Goal: Transaction & Acquisition: Purchase product/service

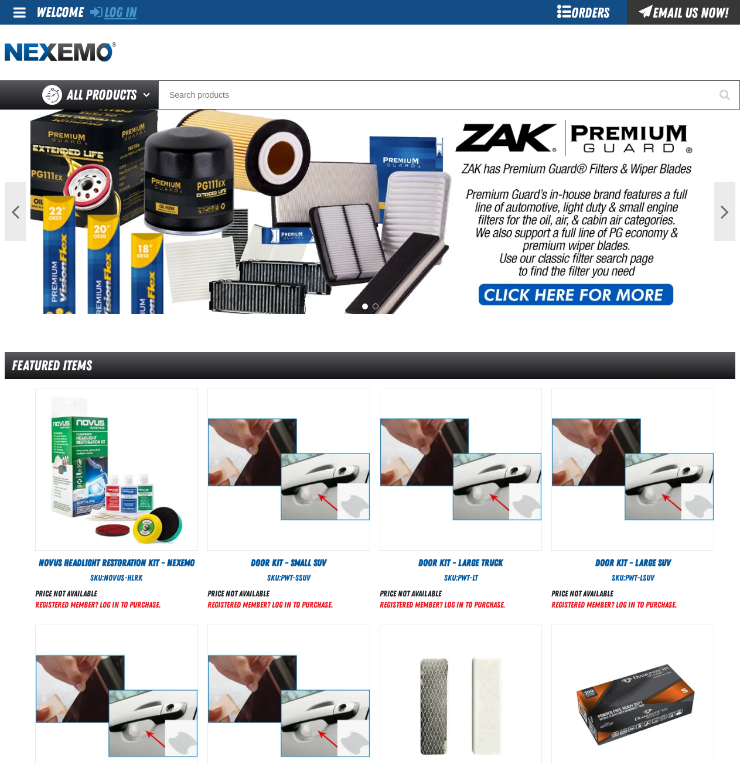
click at [122, 13] on link "Log In" at bounding box center [113, 12] width 46 height 16
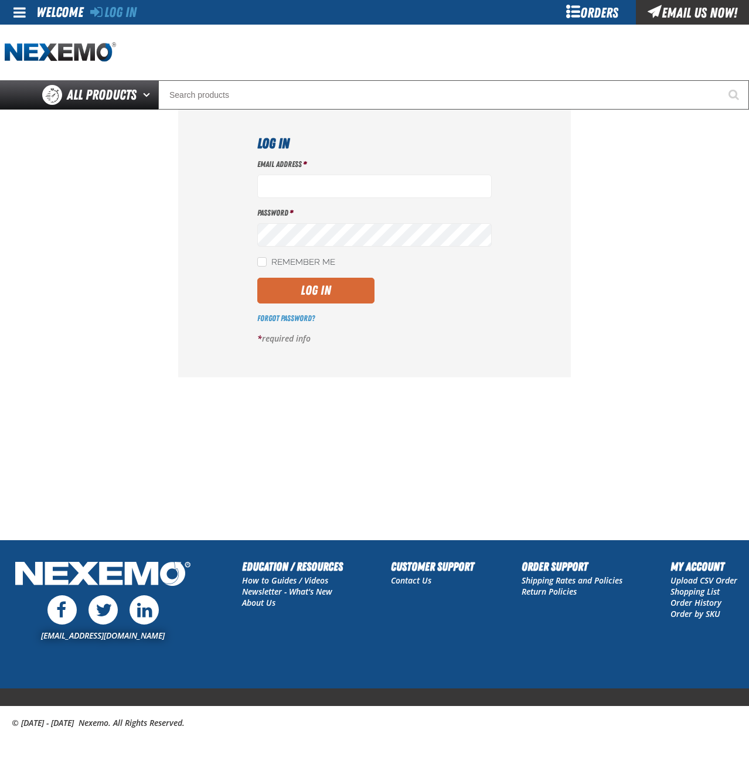
type input "[EMAIL_ADDRESS][DOMAIN_NAME]"
click at [345, 296] on button "Log In" at bounding box center [315, 291] width 117 height 26
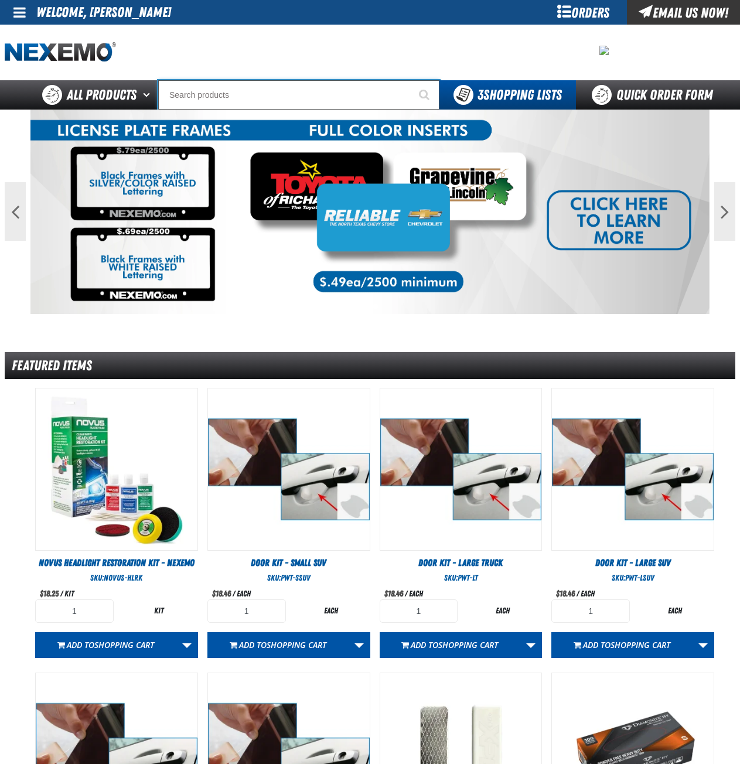
click at [254, 95] on input "Search" at bounding box center [298, 94] width 281 height 29
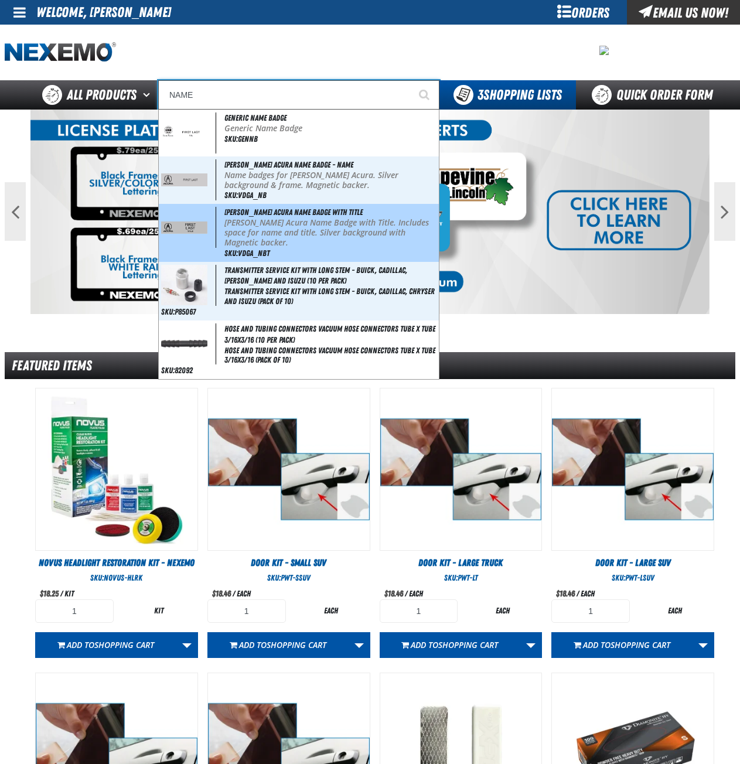
click at [268, 237] on p "[PERSON_NAME] Acura Name Badge with Title. Includes space for name and title. S…" at bounding box center [330, 232] width 212 height 29
type input "[PERSON_NAME] Acura Name Badge with Title"
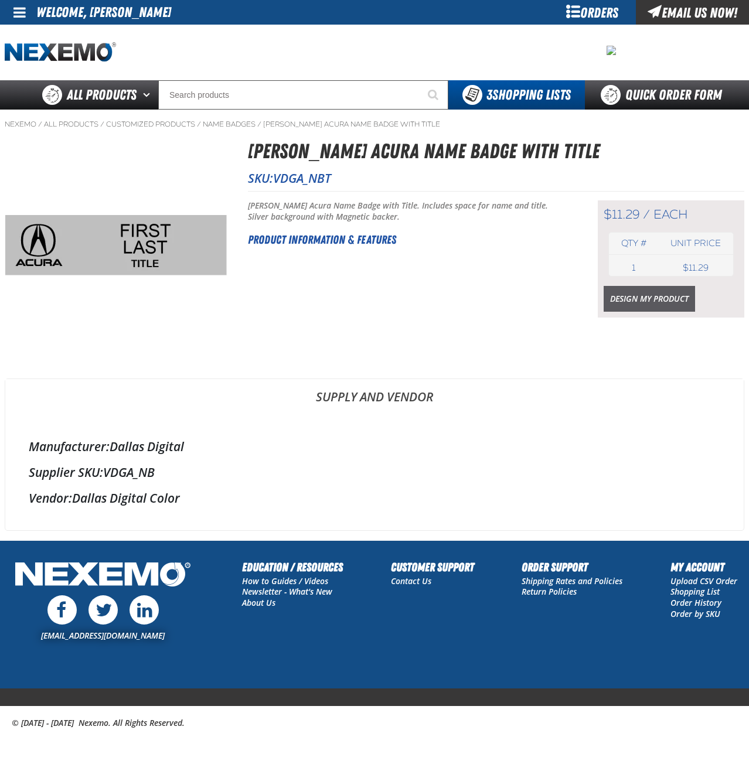
click at [661, 301] on link "Design My Product" at bounding box center [648, 299] width 91 height 26
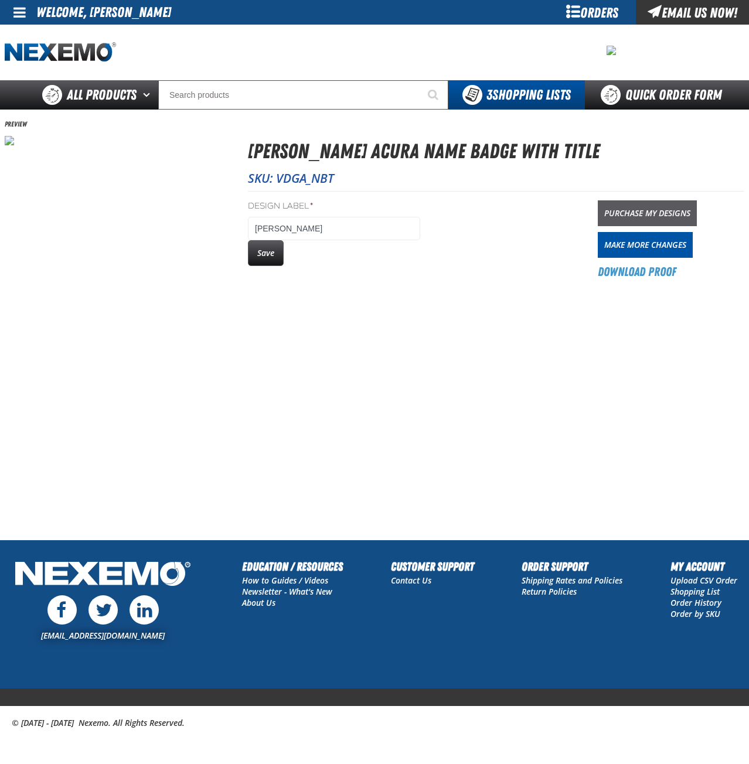
click at [646, 212] on link "Purchase My Designs" at bounding box center [647, 213] width 99 height 26
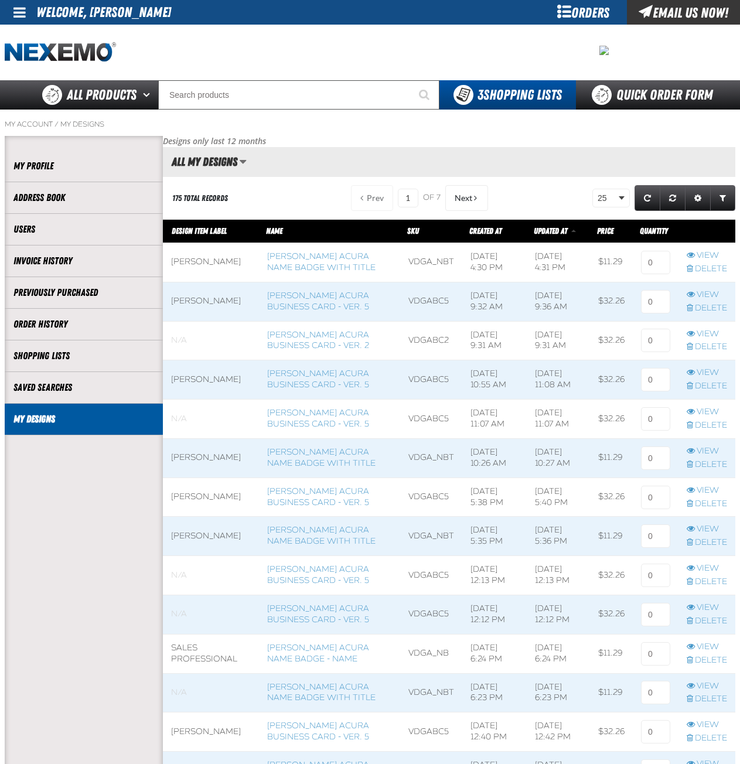
scroll to position [1, 1]
click at [662, 267] on input at bounding box center [655, 262] width 29 height 23
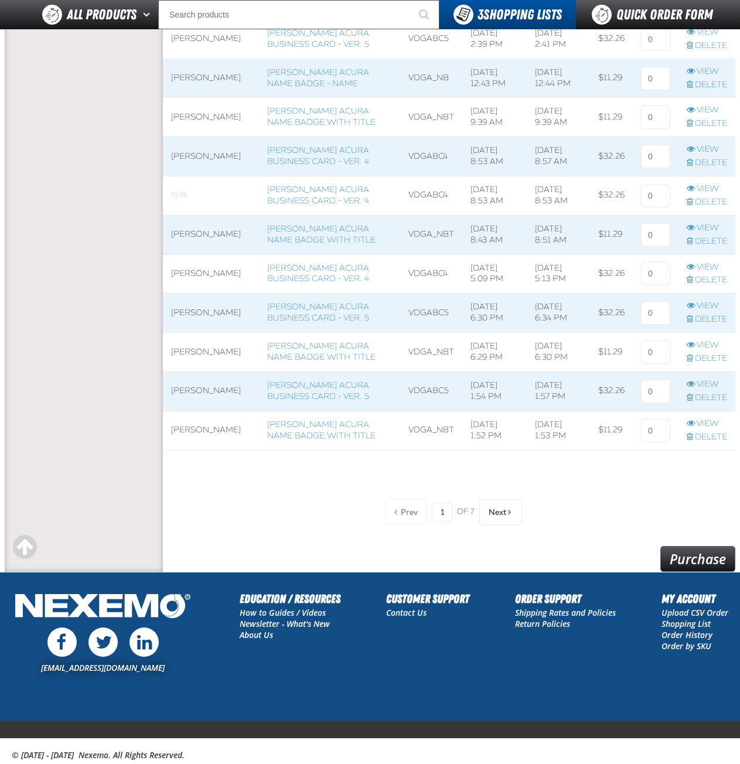
scroll to position [774, 0]
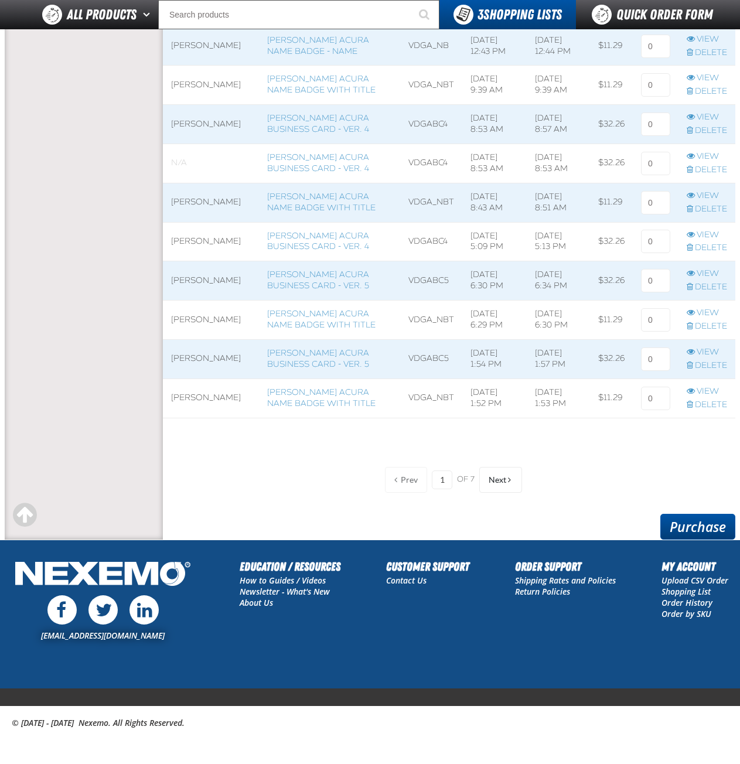
type input "2"
click at [697, 526] on link "Purchase" at bounding box center [697, 527] width 75 height 26
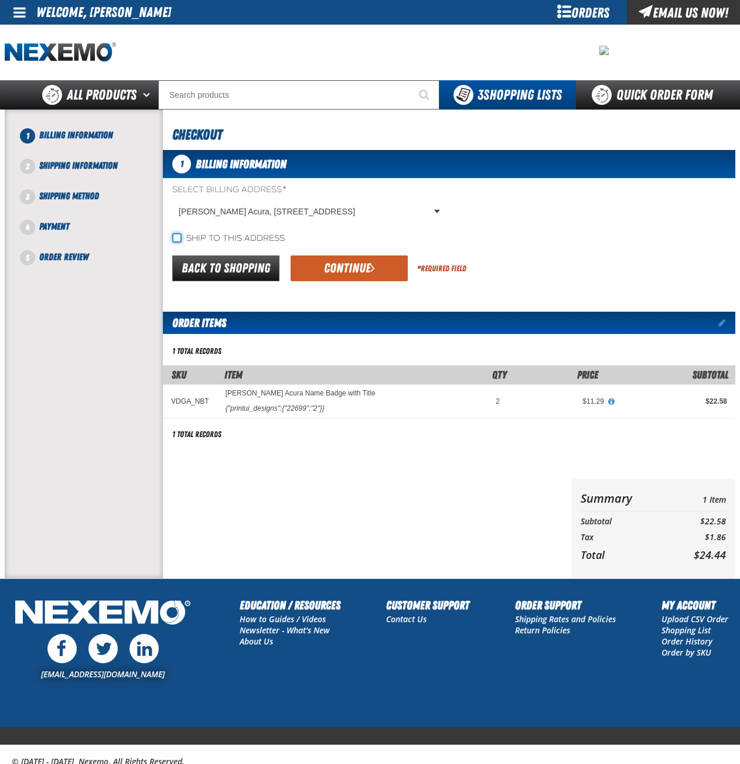
click at [174, 236] on input "Ship to this address" at bounding box center [176, 237] width 9 height 9
checkbox input "true"
click at [356, 266] on button "Continue" at bounding box center [349, 268] width 117 height 26
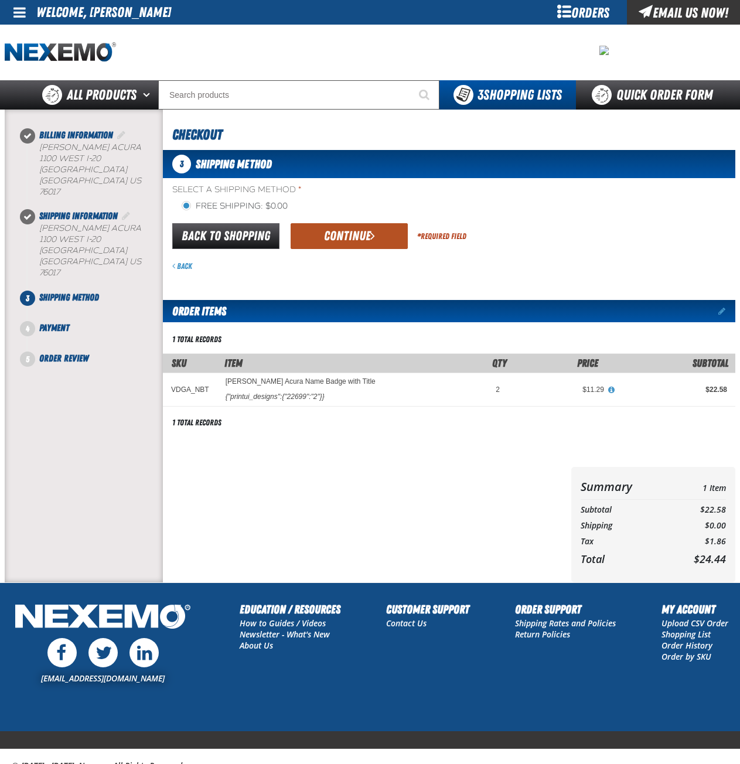
click at [360, 242] on button "Continue" at bounding box center [349, 236] width 117 height 26
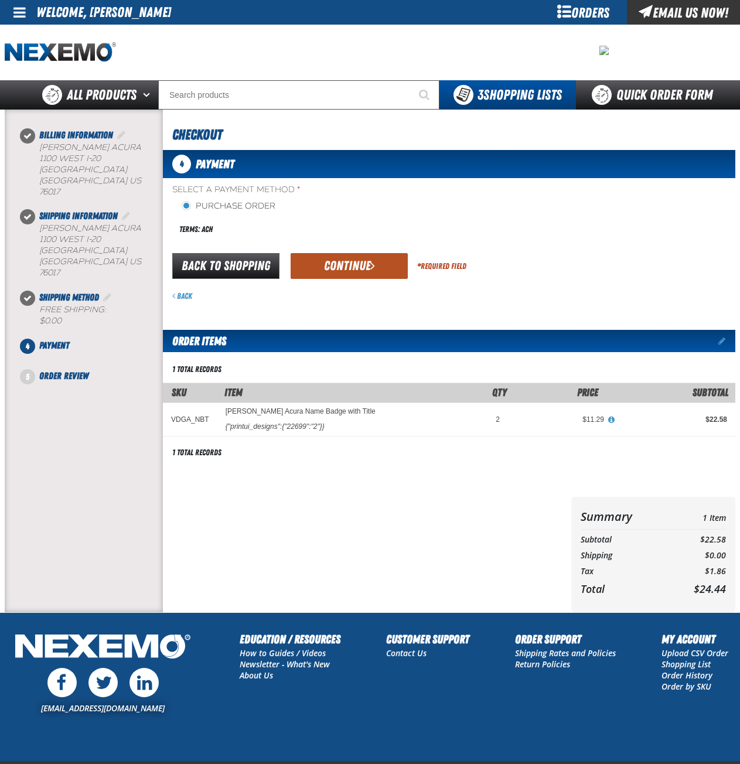
click at [350, 267] on button "Continue" at bounding box center [349, 266] width 117 height 26
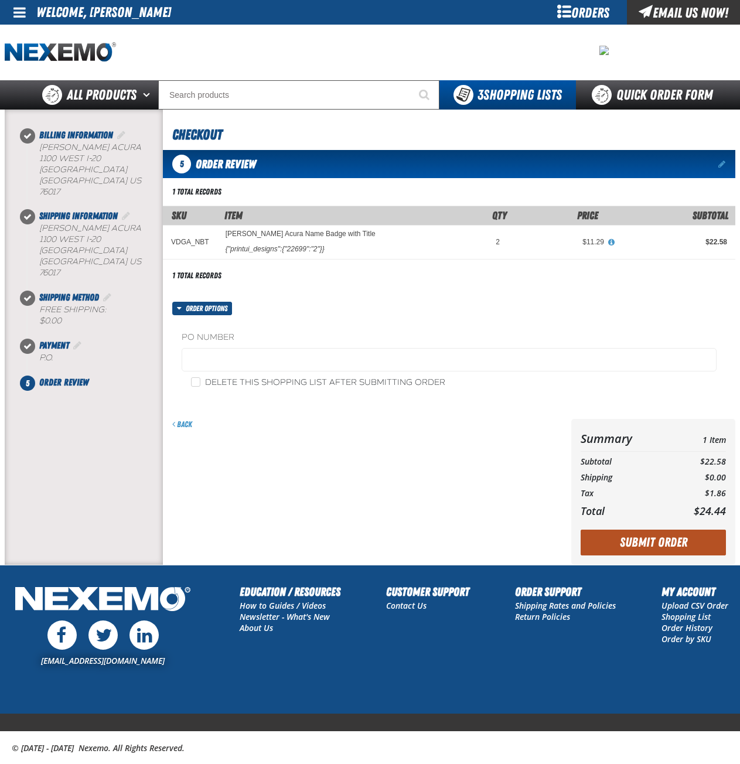
click at [671, 543] on button "Submit Order" at bounding box center [653, 543] width 145 height 26
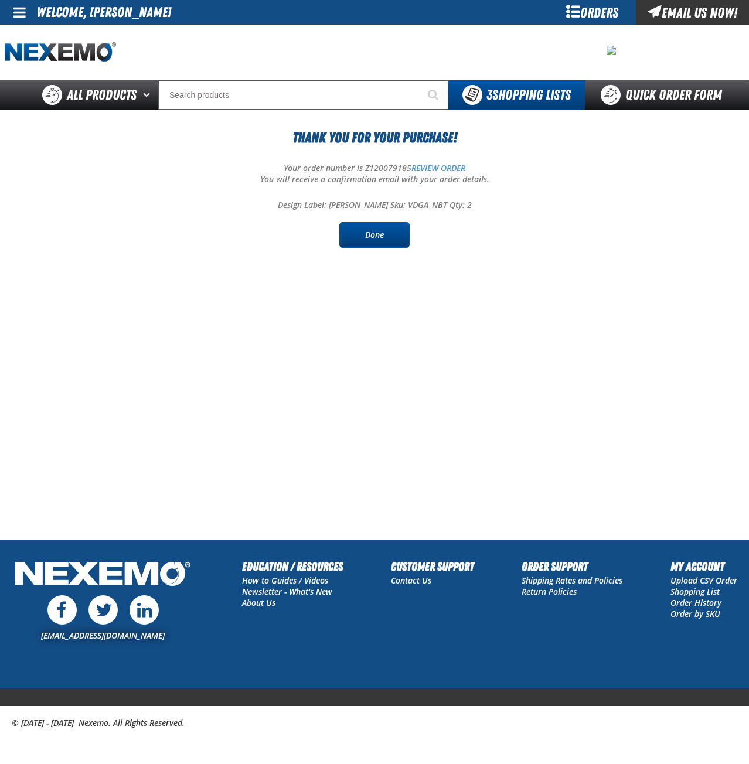
click at [365, 239] on link "Done" at bounding box center [374, 235] width 70 height 26
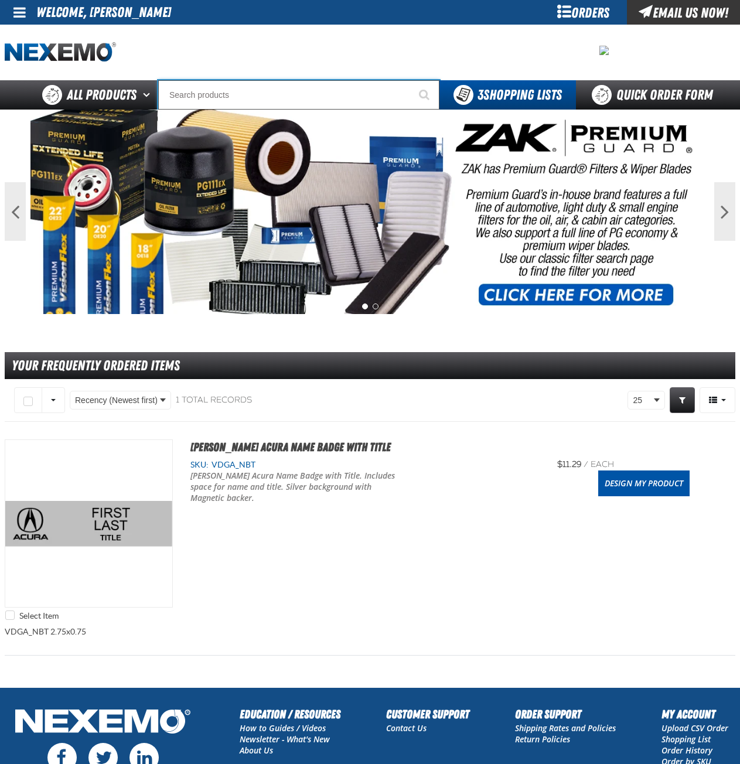
click at [236, 100] on input "Search" at bounding box center [298, 94] width 281 height 29
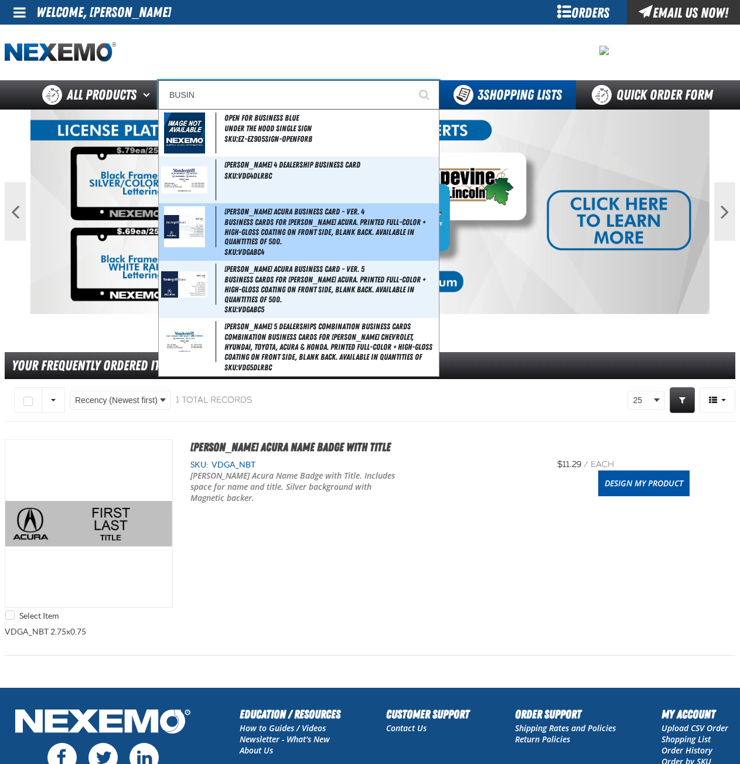
click at [306, 236] on span "Business Cards for [PERSON_NAME] Acura. Printed full-color + high-gloss coating…" at bounding box center [330, 231] width 212 height 29
type input "[PERSON_NAME] Acura Business Card - Ver. 4"
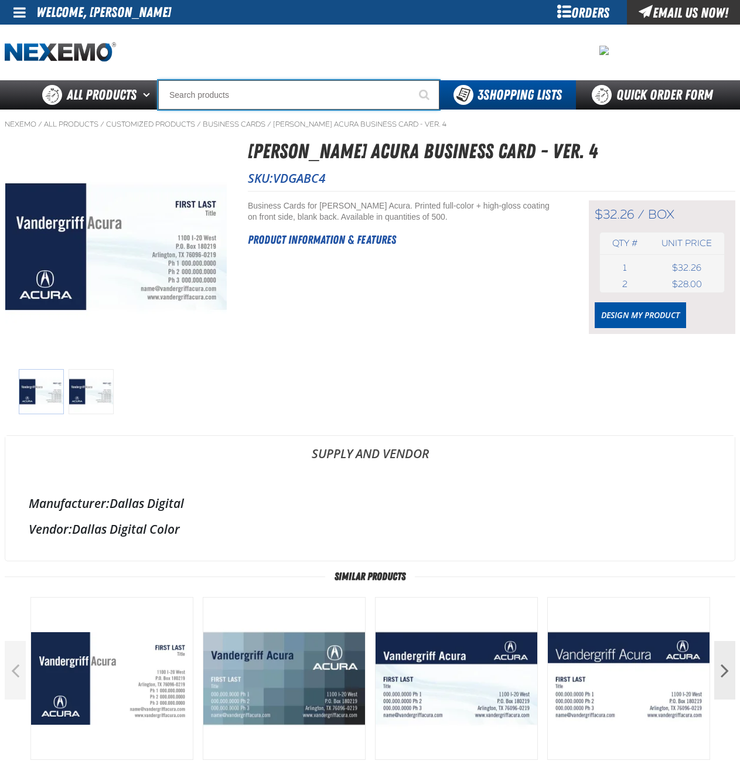
click at [272, 101] on input "Search" at bounding box center [298, 94] width 281 height 29
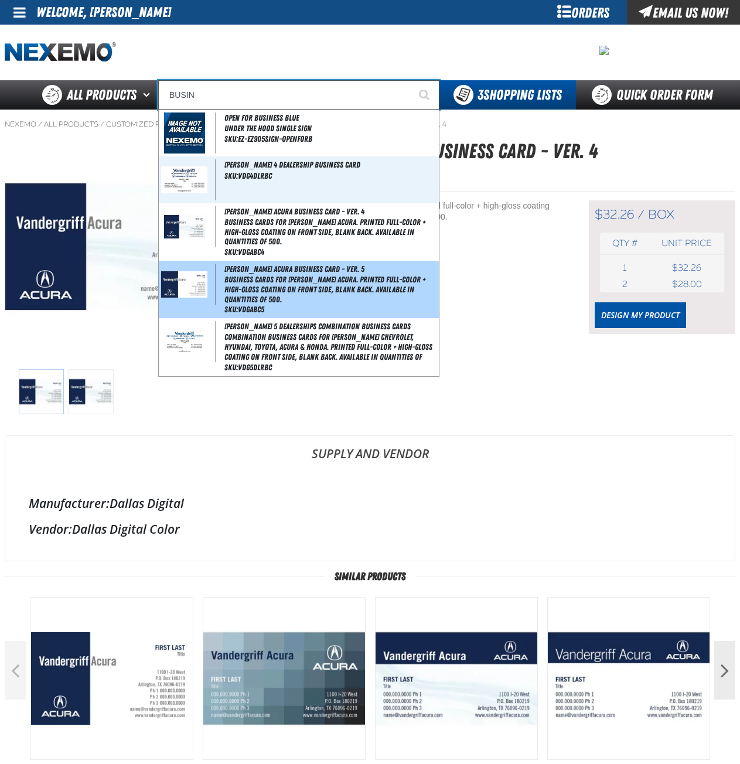
click at [279, 290] on span "Business Cards for [PERSON_NAME] Acura. Printed full-color + high-gloss coating…" at bounding box center [330, 289] width 212 height 29
type input "[PERSON_NAME] Acura Business Card - Ver. 5"
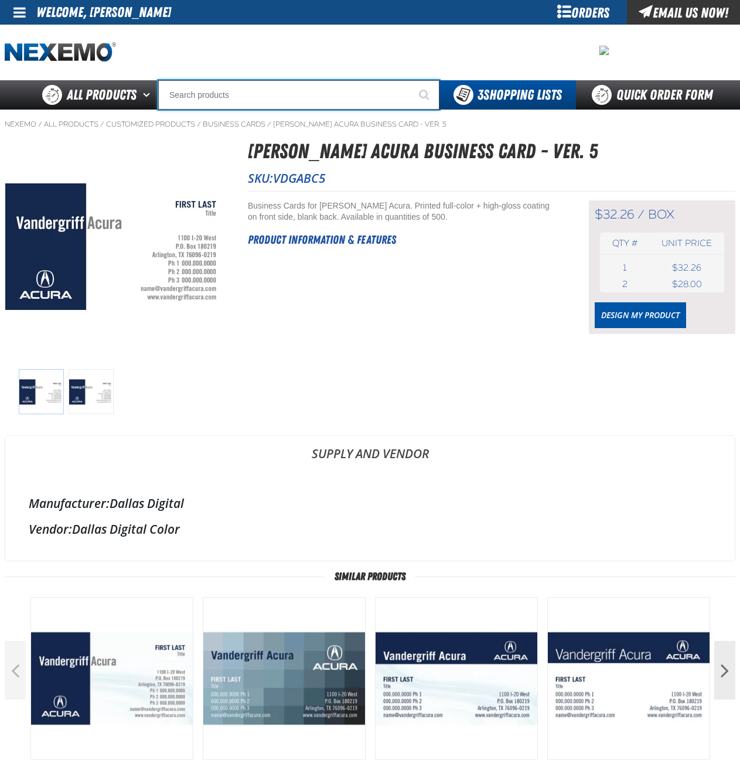
click at [285, 98] on input "Search" at bounding box center [298, 94] width 281 height 29
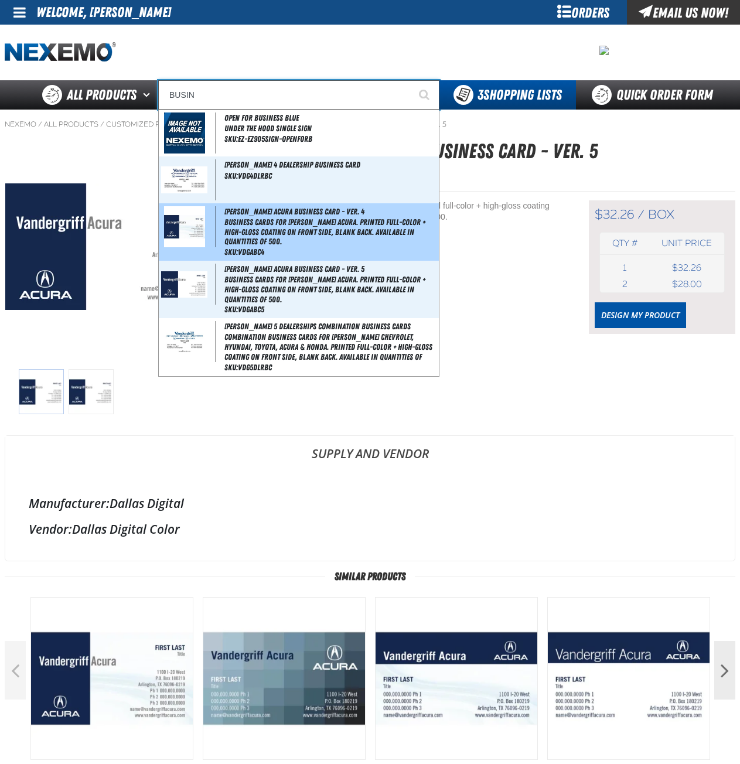
click at [303, 217] on span "Business Cards for Vandergriff Acura. Printed full-color + high-gloss coating o…" at bounding box center [330, 231] width 212 height 29
type input "Vandergriff Acura Business Card - Ver. 4"
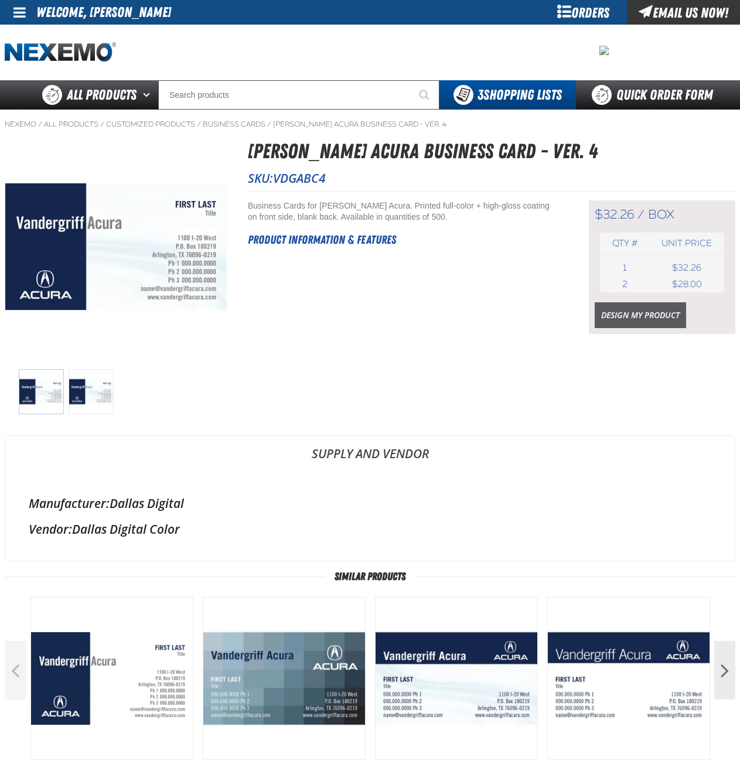
click at [643, 315] on link "Design My Product" at bounding box center [640, 315] width 91 height 26
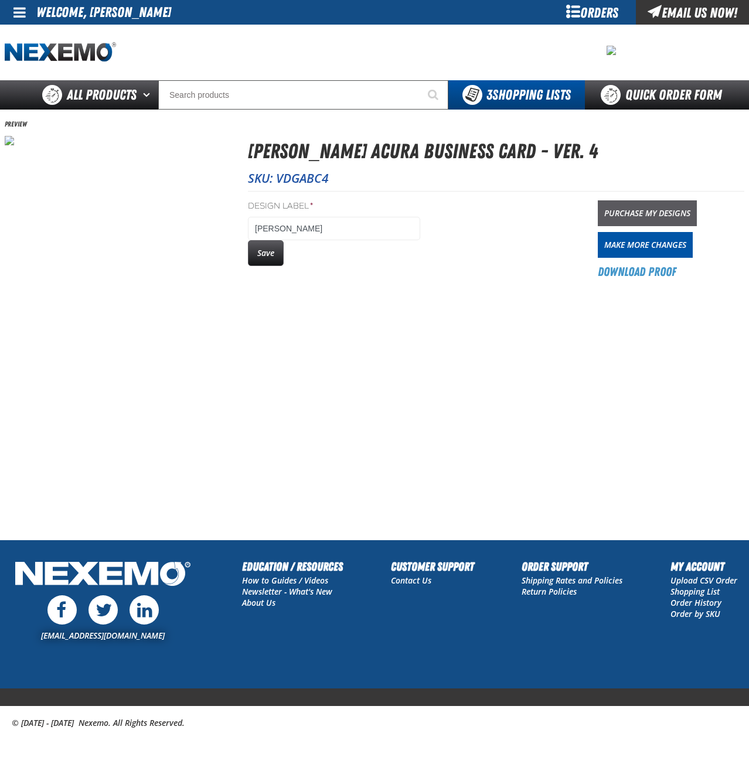
click at [639, 214] on link "Purchase My Designs" at bounding box center [647, 213] width 99 height 26
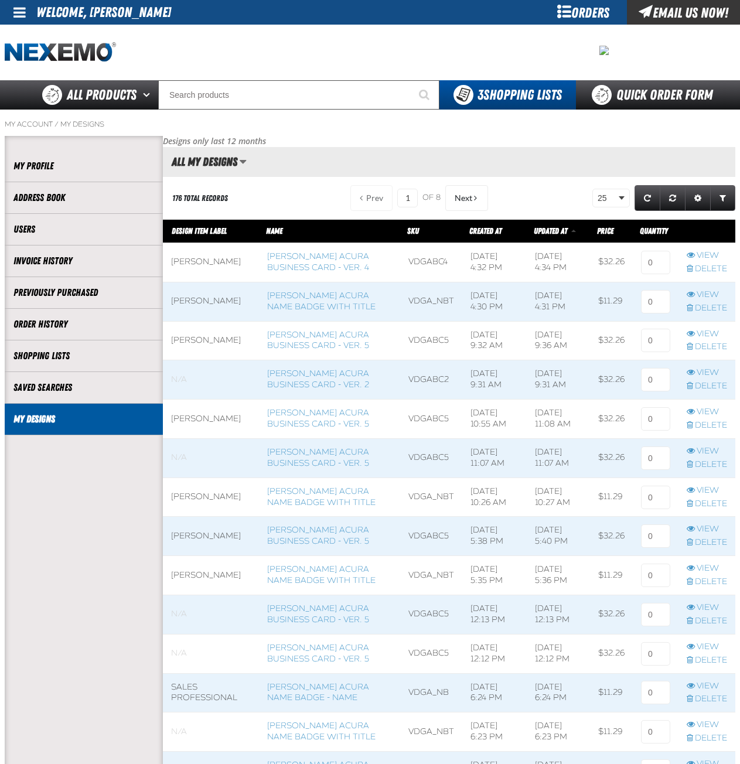
scroll to position [1, 1]
click at [650, 266] on input at bounding box center [655, 262] width 29 height 23
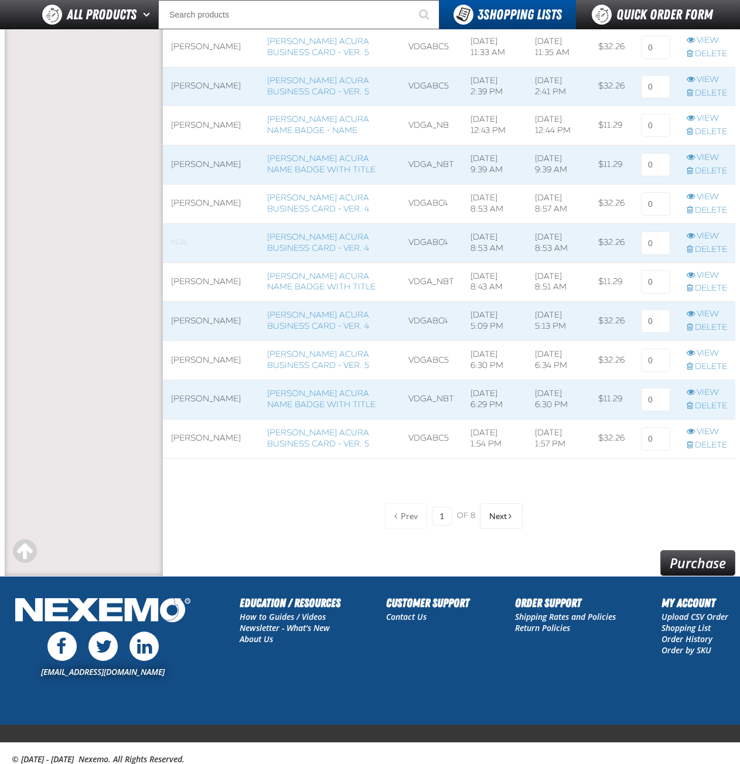
scroll to position [770, 0]
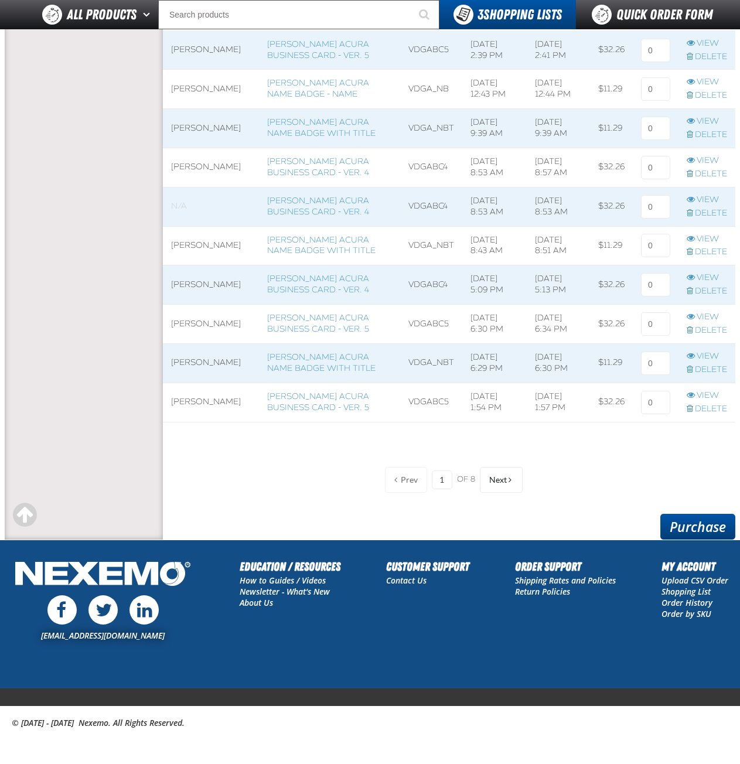
type input "1"
click at [681, 524] on link "Purchase" at bounding box center [697, 527] width 75 height 26
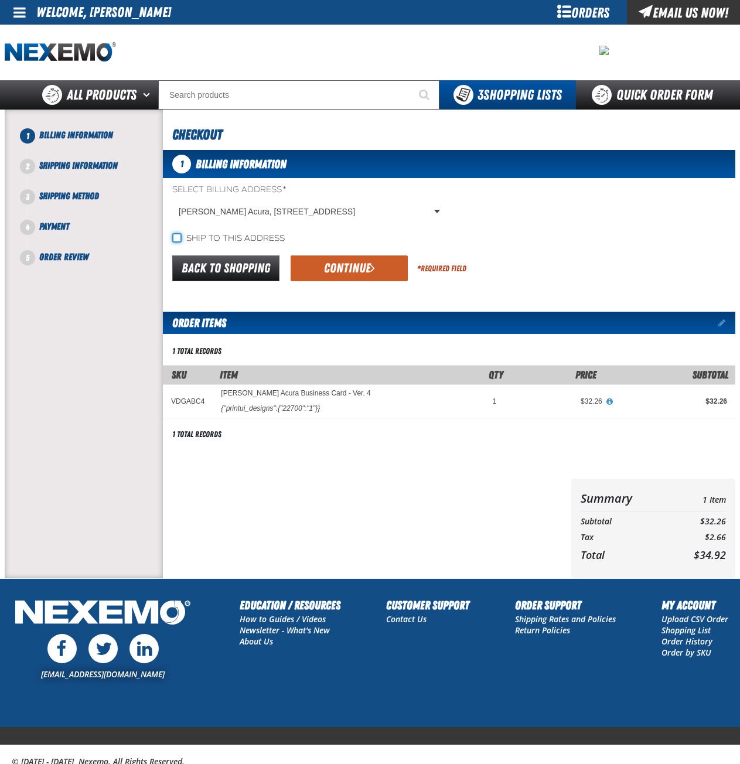
click at [176, 236] on input "Ship to this address" at bounding box center [176, 237] width 9 height 9
checkbox input "true"
click at [346, 265] on button "Continue" at bounding box center [349, 268] width 117 height 26
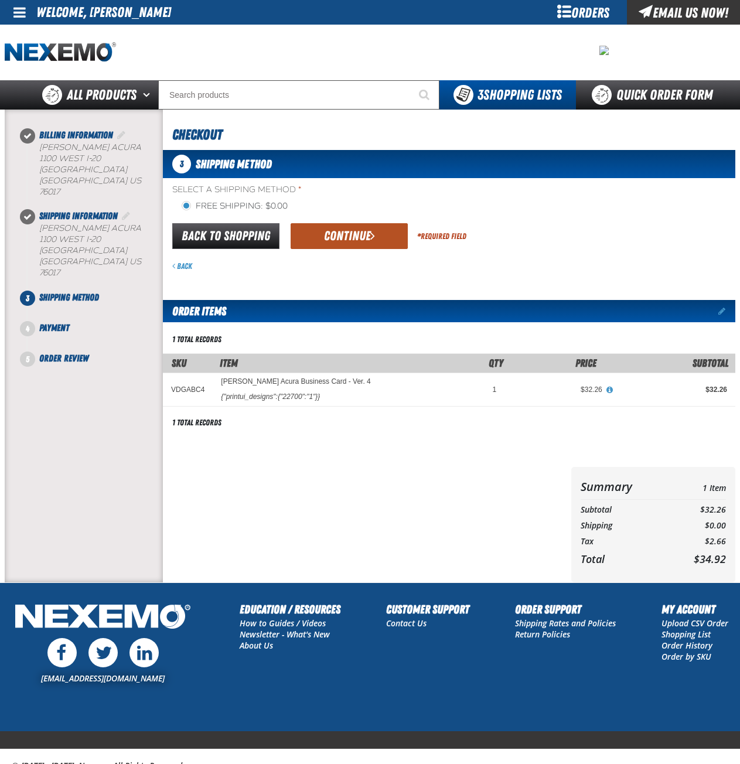
click at [357, 240] on button "Continue" at bounding box center [349, 236] width 117 height 26
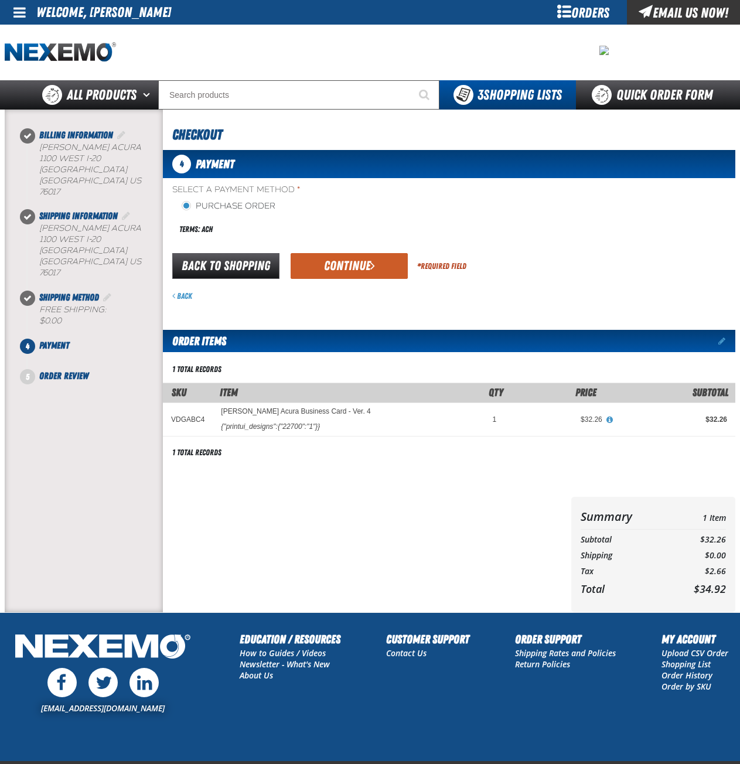
click at [348, 265] on button "Continue" at bounding box center [349, 266] width 117 height 26
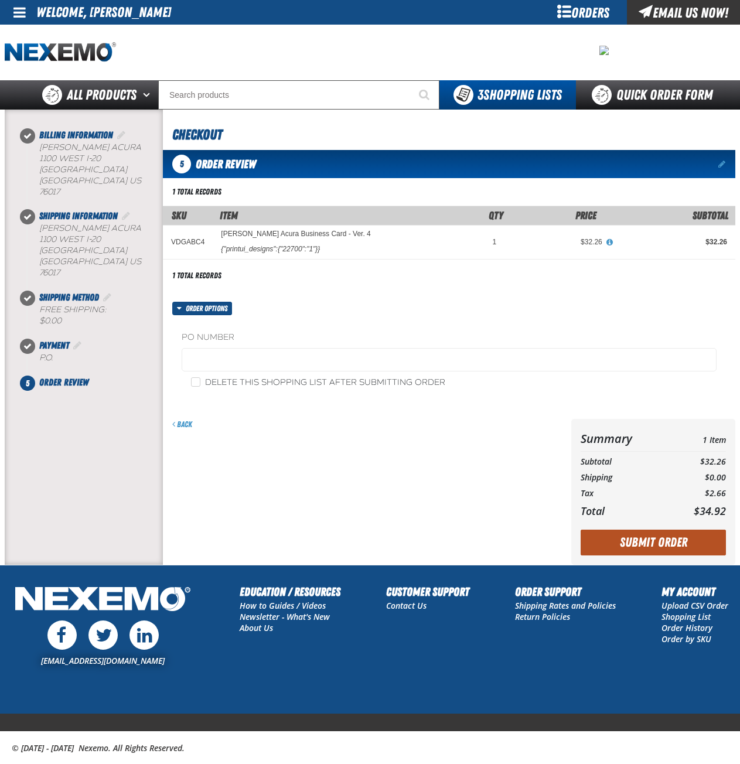
click at [668, 544] on button "Submit Order" at bounding box center [653, 543] width 145 height 26
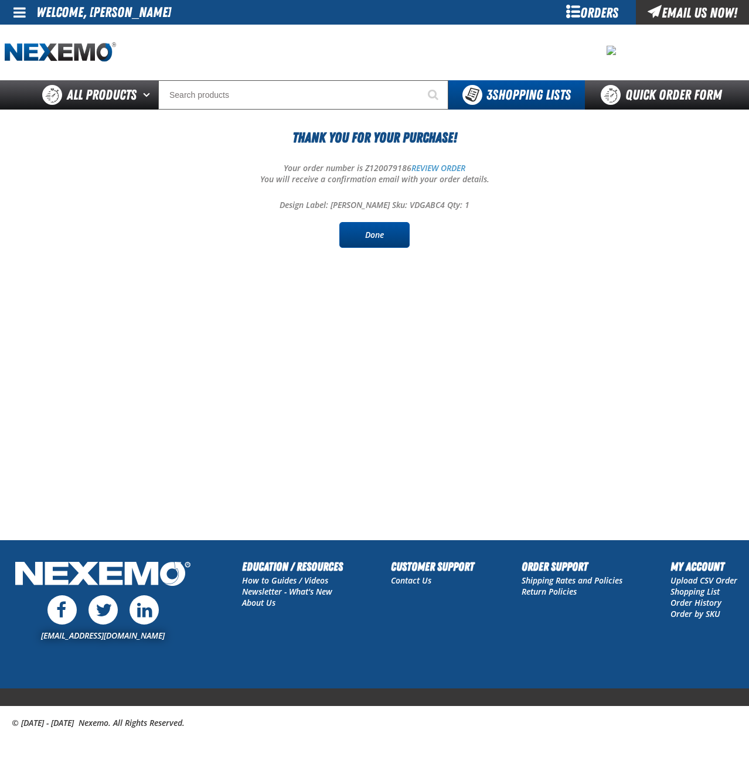
click at [388, 240] on link "Done" at bounding box center [374, 235] width 70 height 26
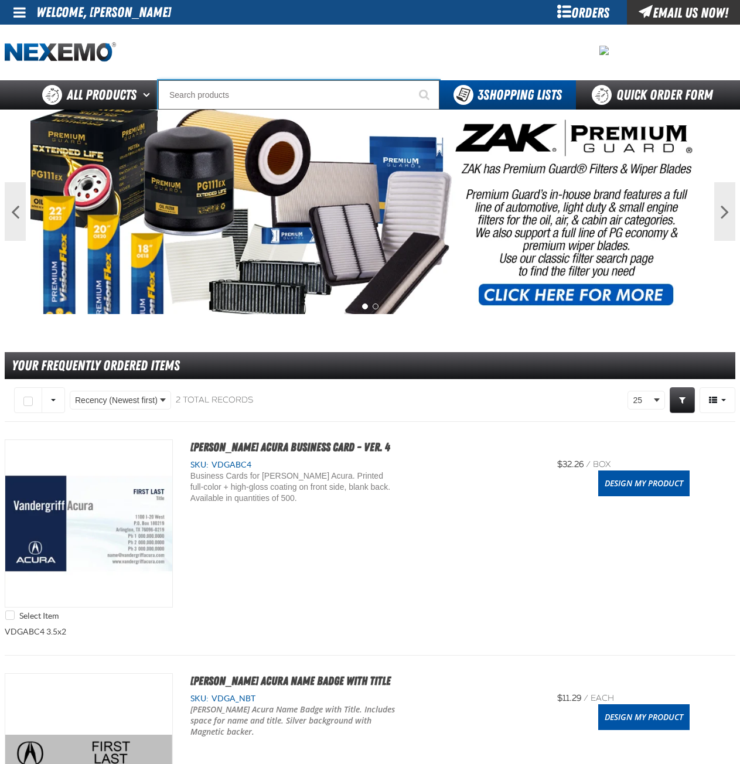
click at [198, 90] on input "Search" at bounding box center [298, 94] width 281 height 29
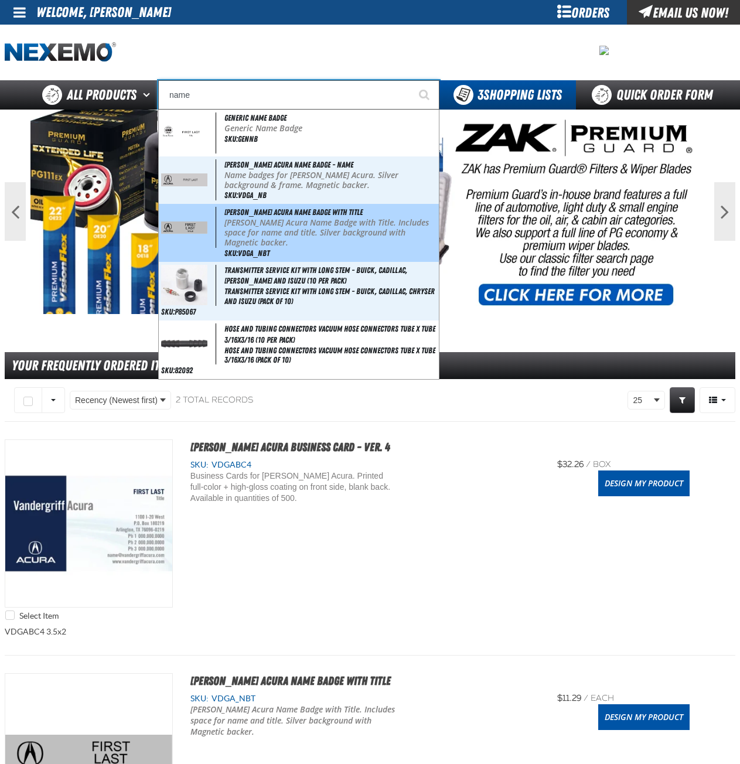
click at [281, 221] on p "[PERSON_NAME] Acura Name Badge with Title. Includes space for name and title. S…" at bounding box center [330, 232] width 212 height 29
type input "[PERSON_NAME] Acura Name Badge with Title"
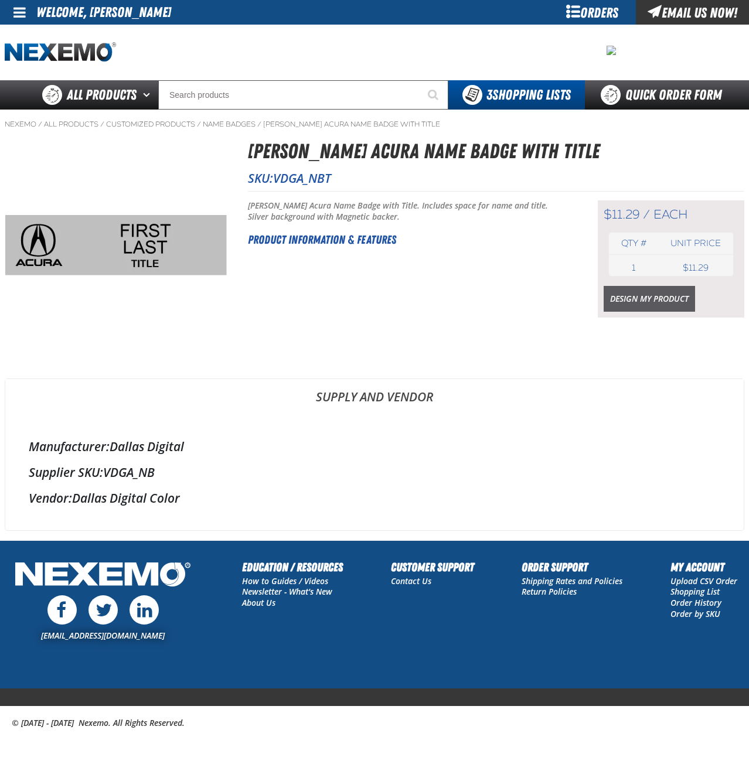
click at [644, 299] on link "Design My Product" at bounding box center [648, 299] width 91 height 26
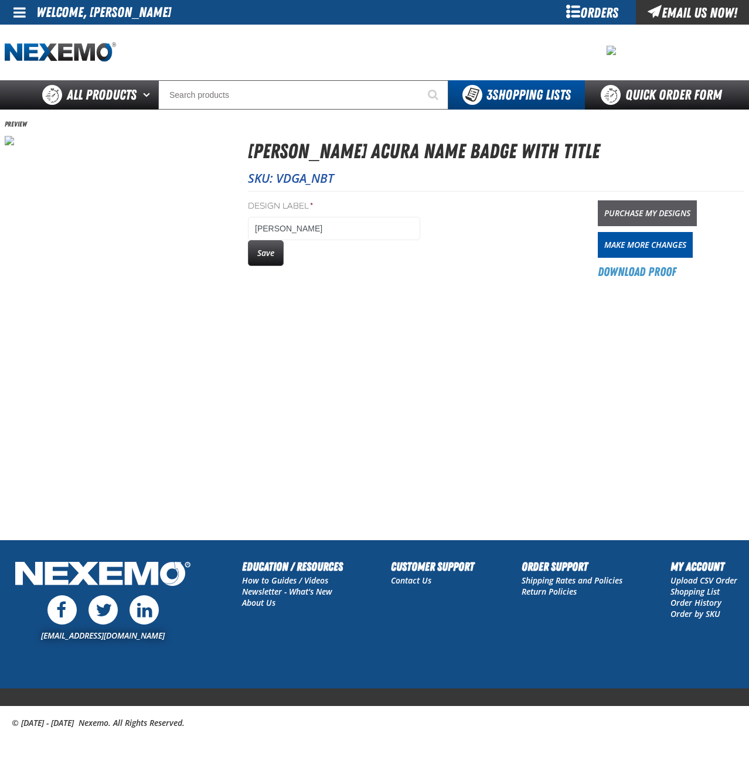
click at [635, 213] on link "Purchase My Designs" at bounding box center [647, 213] width 99 height 26
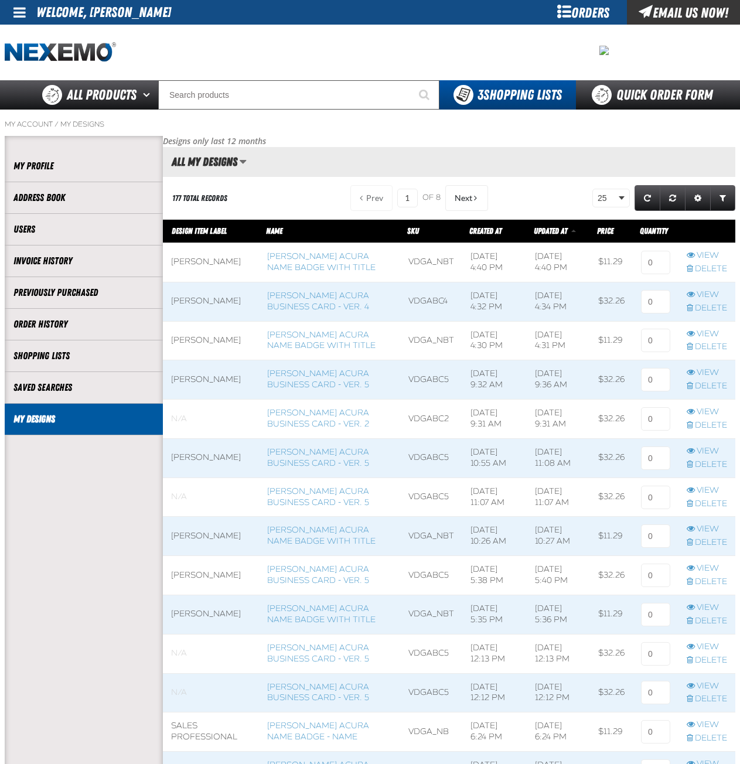
scroll to position [1, 1]
click at [655, 265] on input at bounding box center [655, 262] width 29 height 23
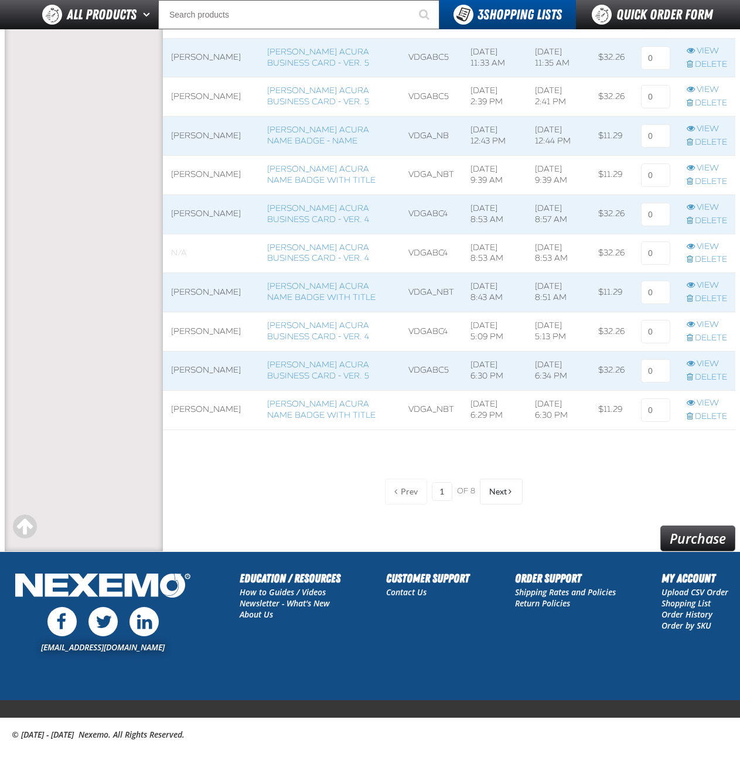
scroll to position [774, 0]
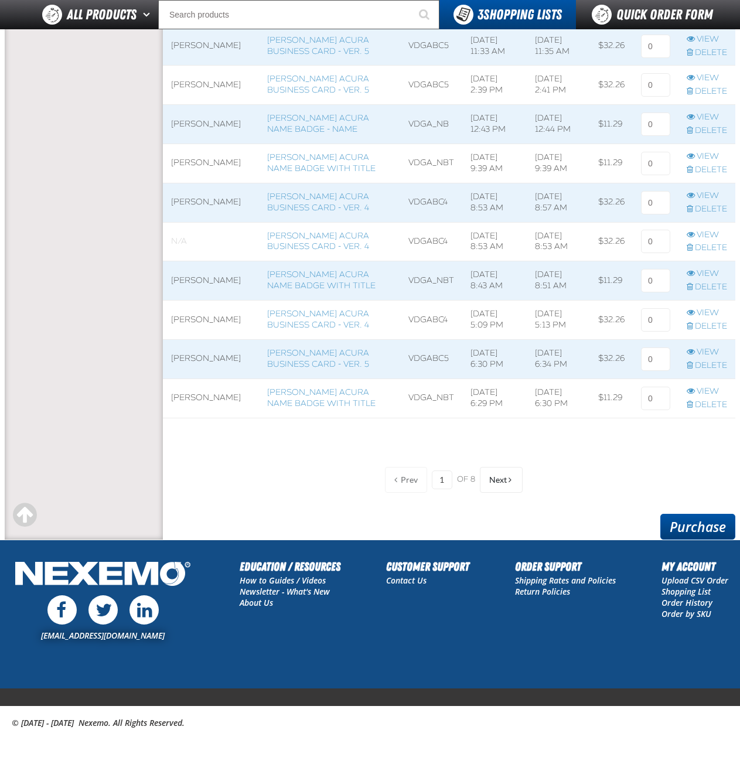
type input "2"
click at [684, 526] on link "Purchase" at bounding box center [697, 527] width 75 height 26
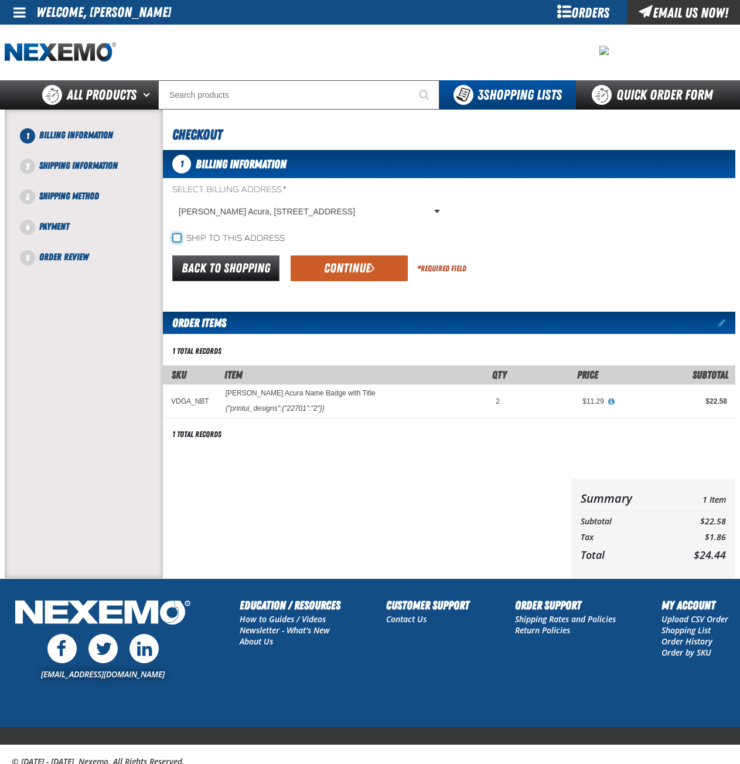
click at [176, 236] on input "Ship to this address" at bounding box center [176, 237] width 9 height 9
checkbox input "true"
click at [370, 269] on span "submit" at bounding box center [372, 267] width 5 height 13
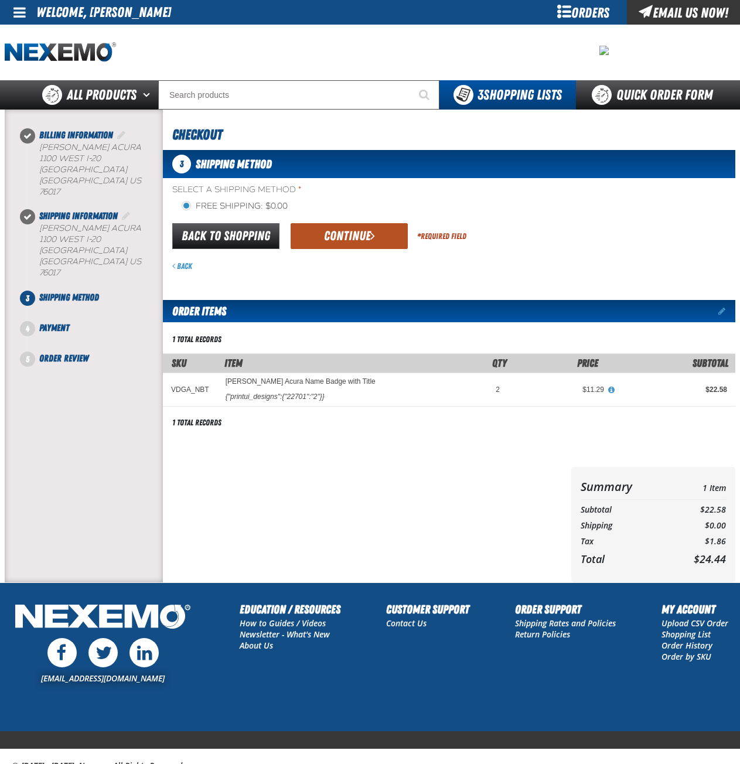
click at [357, 236] on button "Continue" at bounding box center [349, 236] width 117 height 26
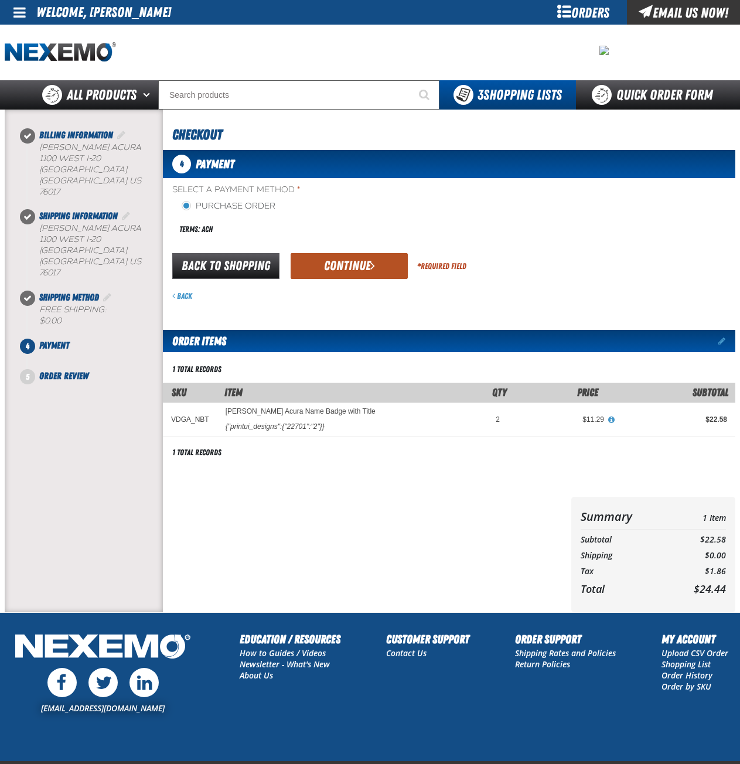
click at [352, 271] on button "Continue" at bounding box center [349, 266] width 117 height 26
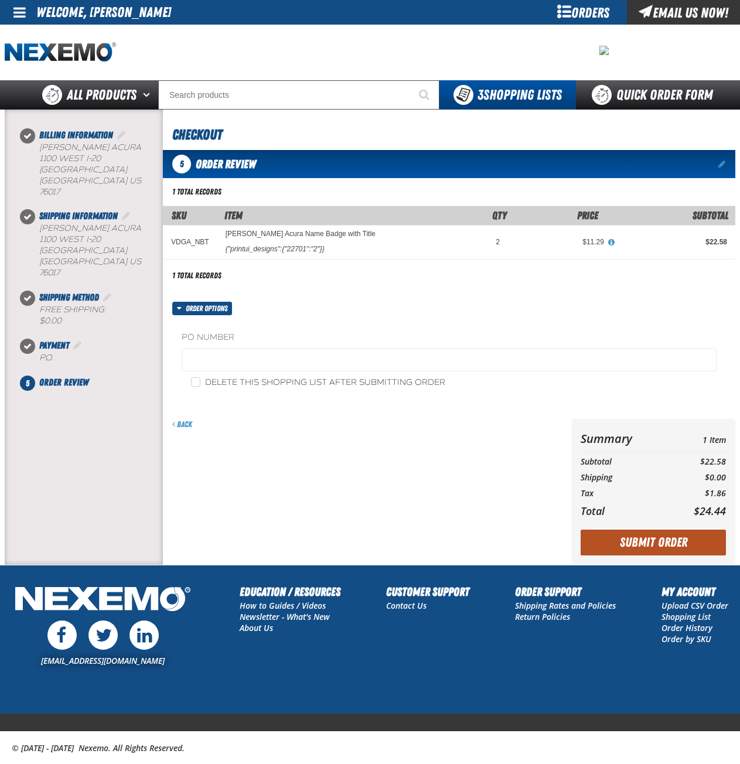
click at [666, 538] on button "Submit Order" at bounding box center [653, 543] width 145 height 26
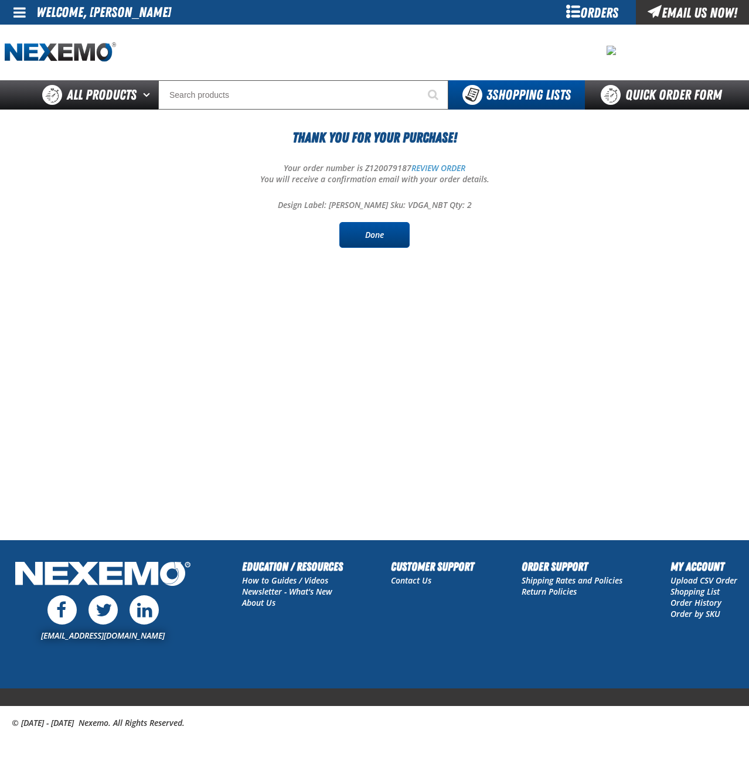
click at [386, 236] on link "Done" at bounding box center [374, 235] width 70 height 26
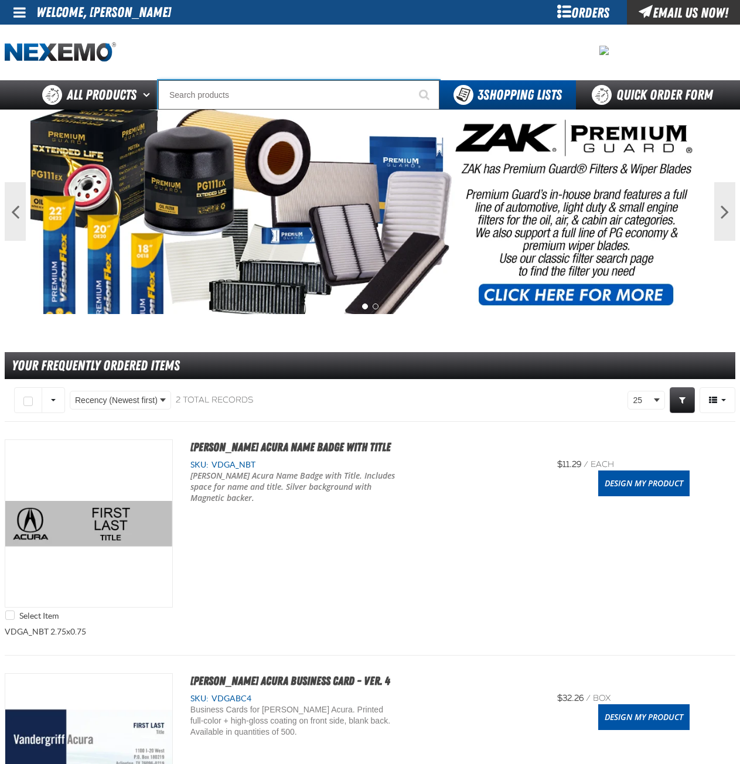
click at [251, 101] on input "Search" at bounding box center [298, 94] width 281 height 29
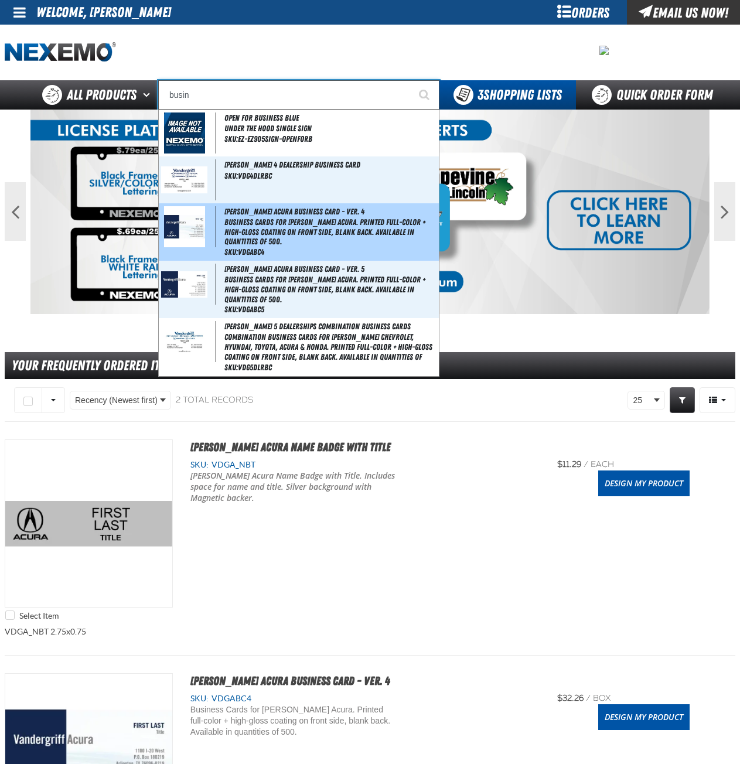
click at [278, 231] on span "Business Cards for [PERSON_NAME] Acura. Printed full-color + high-gloss coating…" at bounding box center [330, 231] width 212 height 29
type input "[PERSON_NAME] Acura Business Card - Ver. 4"
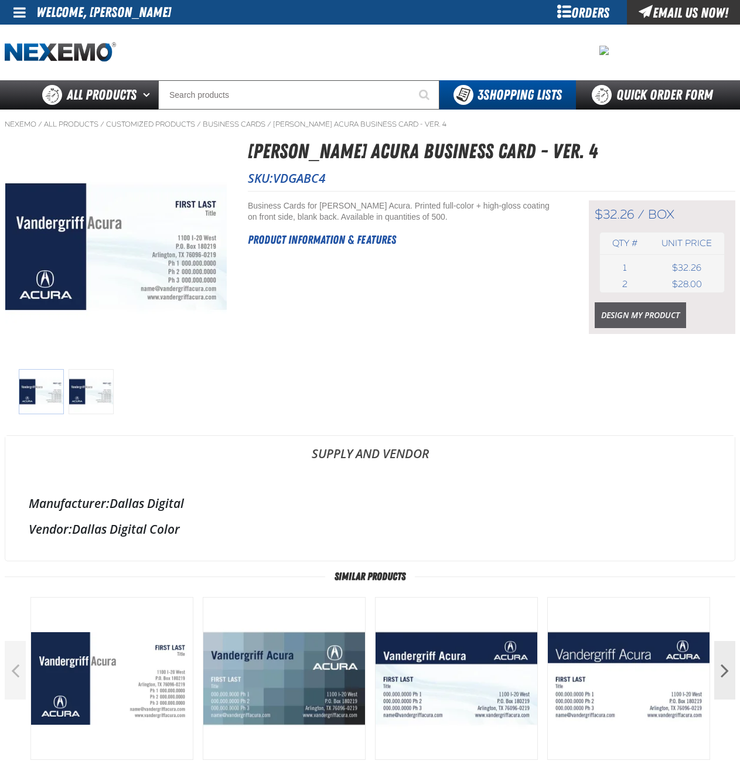
click at [632, 316] on link "Design My Product" at bounding box center [640, 315] width 91 height 26
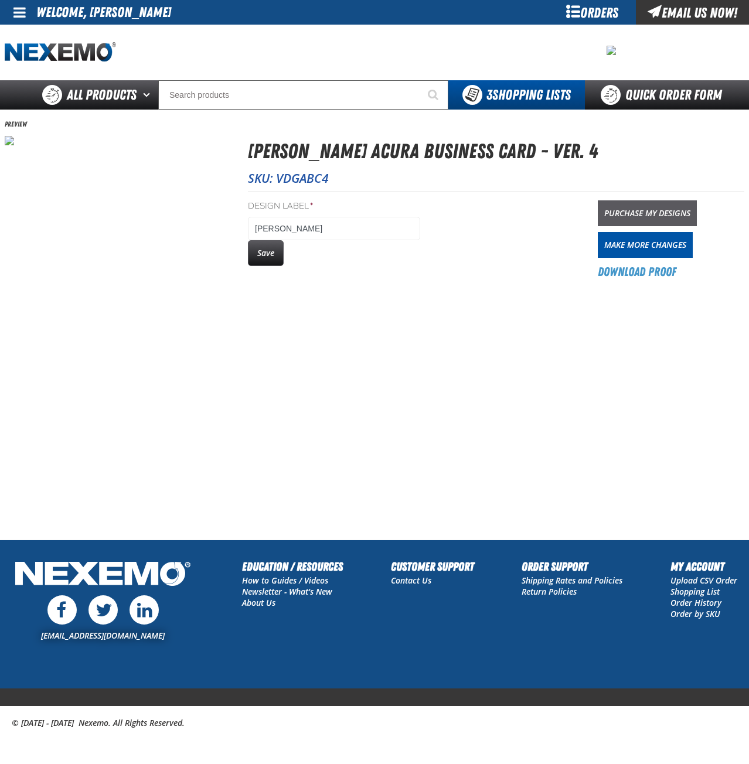
click at [646, 212] on link "Purchase My Designs" at bounding box center [647, 213] width 99 height 26
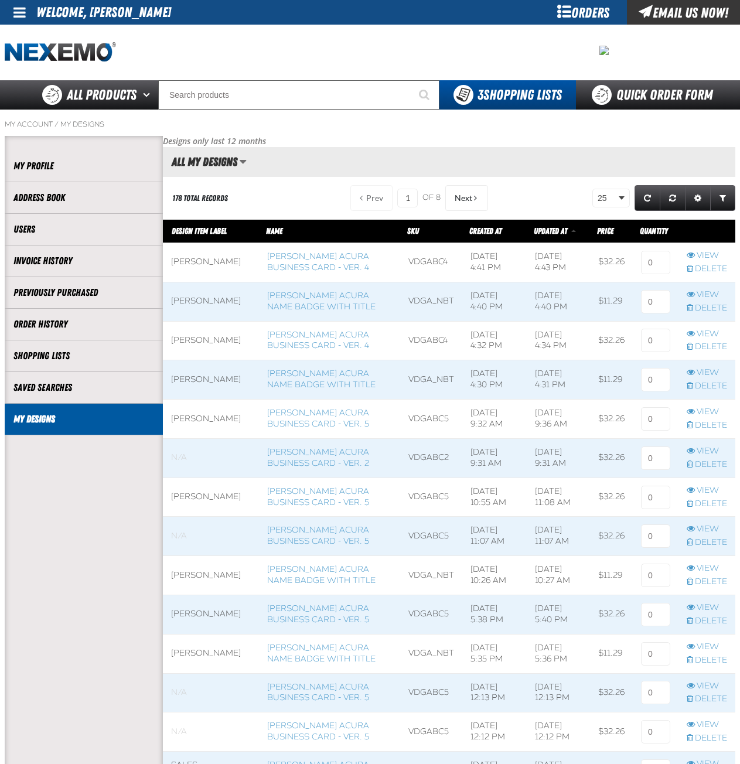
scroll to position [1, 1]
click at [652, 259] on input at bounding box center [655, 262] width 29 height 23
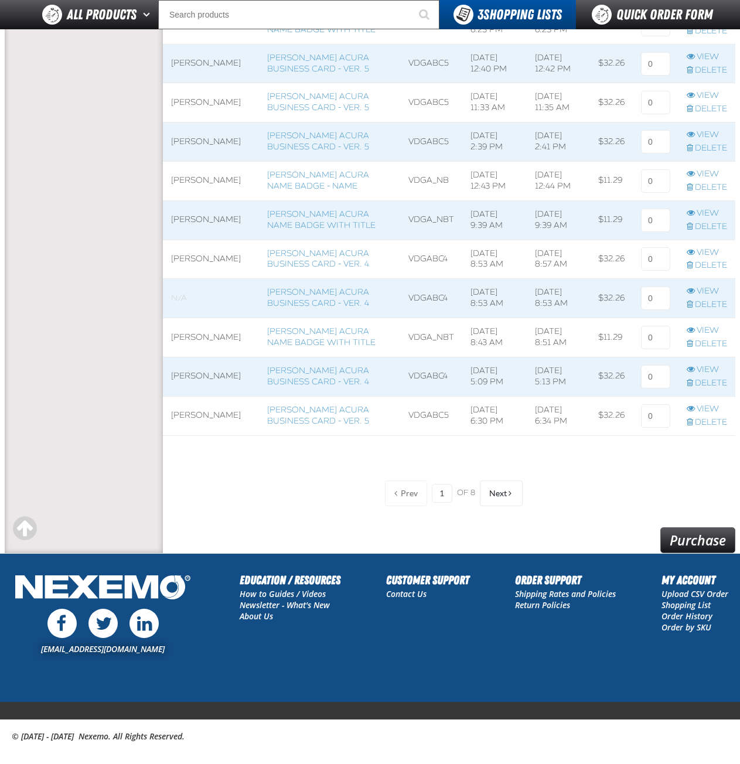
scroll to position [770, 0]
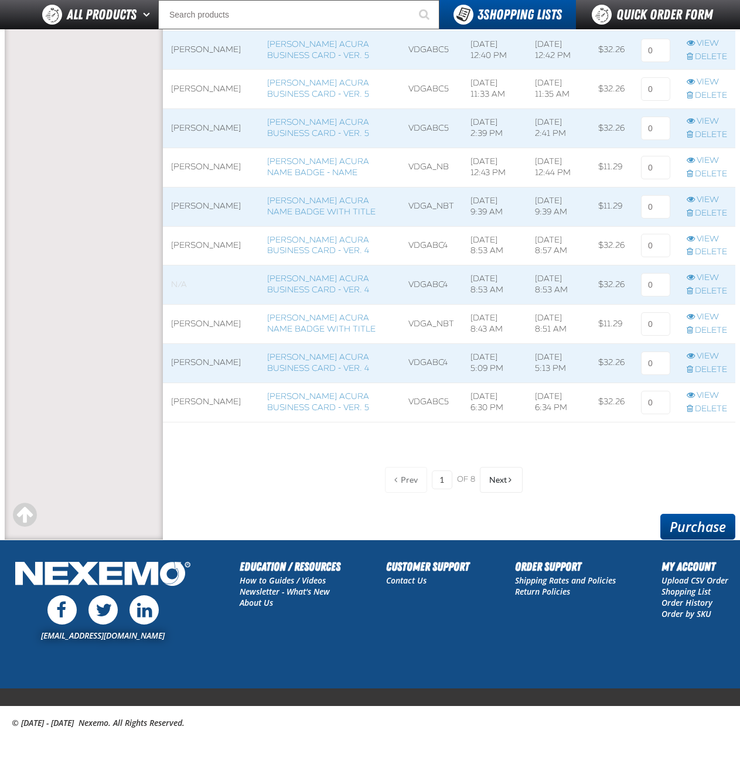
type input "1"
click at [680, 524] on link "Purchase" at bounding box center [697, 527] width 75 height 26
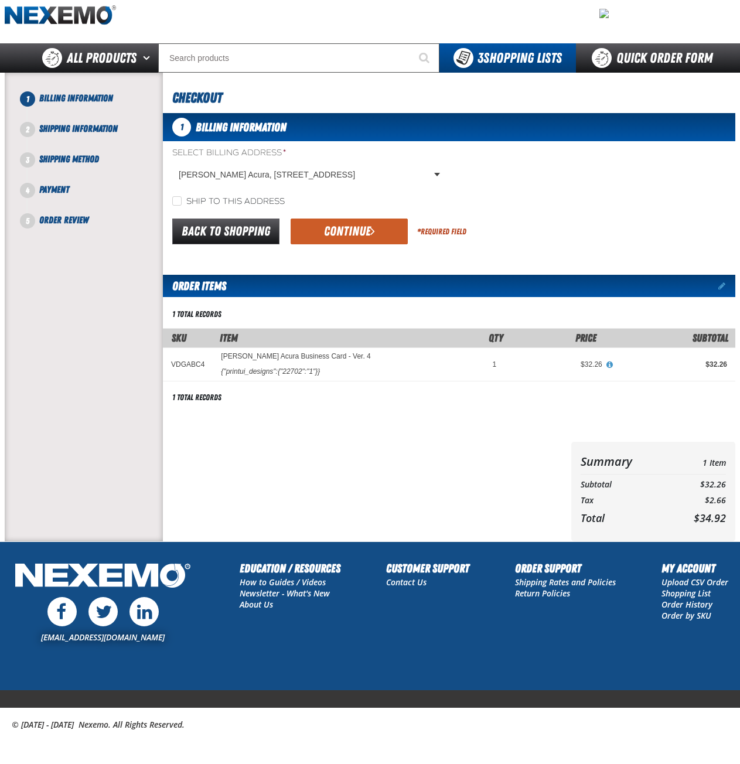
scroll to position [39, 0]
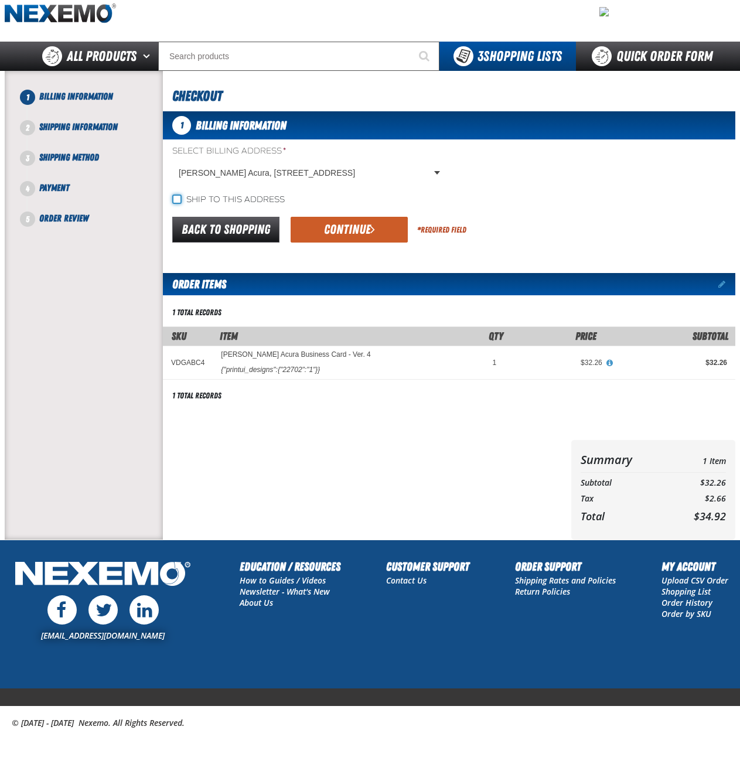
click at [178, 198] on input "Ship to this address" at bounding box center [176, 199] width 9 height 9
checkbox input "true"
click at [367, 230] on button "Continue" at bounding box center [349, 230] width 117 height 26
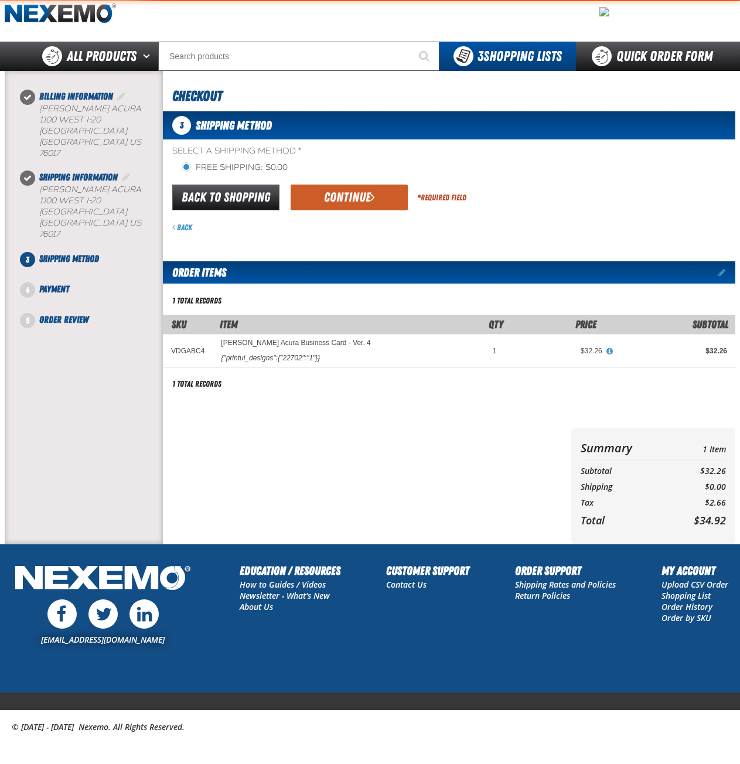
scroll to position [0, 0]
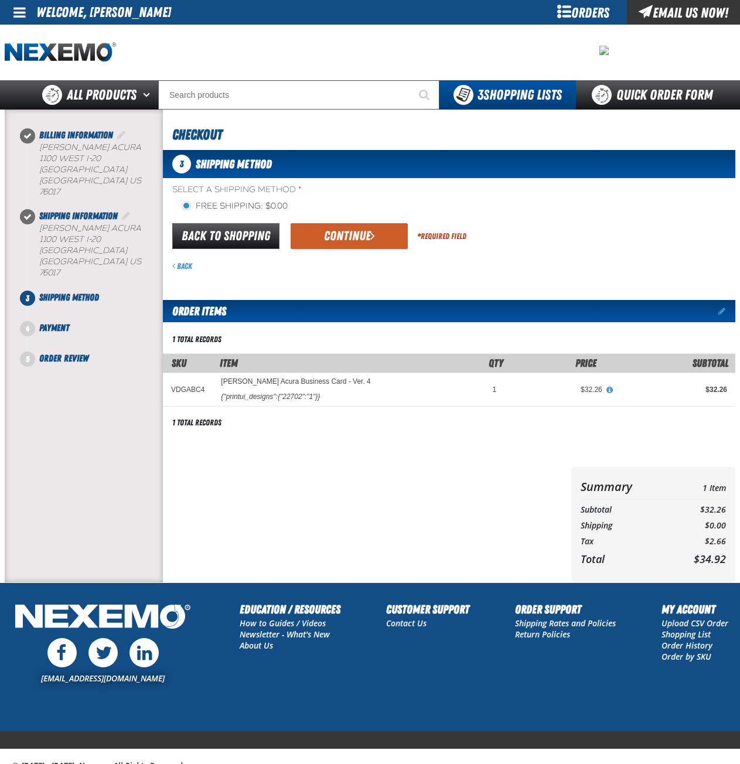
click at [344, 237] on button "Continue" at bounding box center [349, 236] width 117 height 26
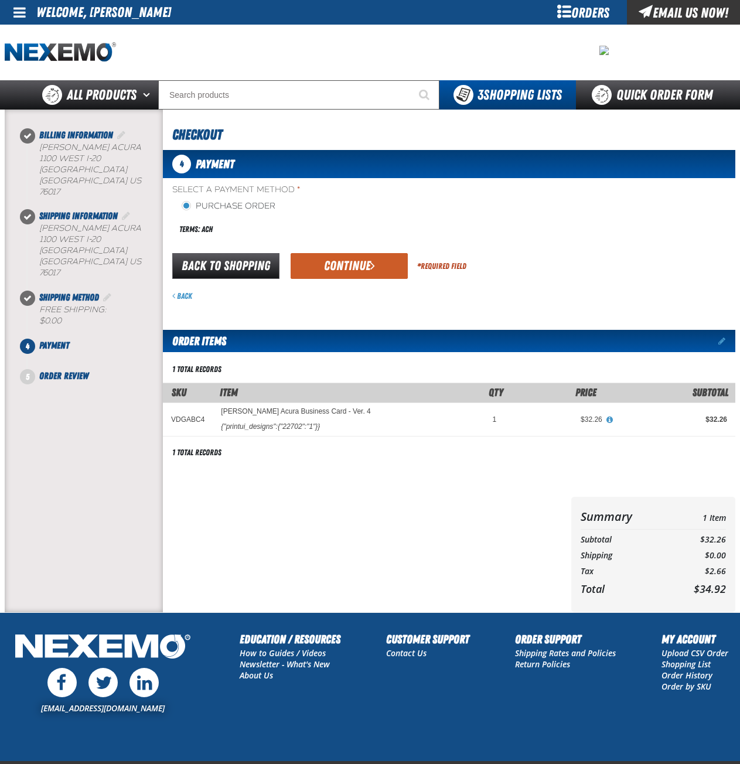
drag, startPoint x: 369, startPoint y: 268, endPoint x: 366, endPoint y: 261, distance: 7.3
click at [368, 266] on button "Continue" at bounding box center [349, 266] width 117 height 26
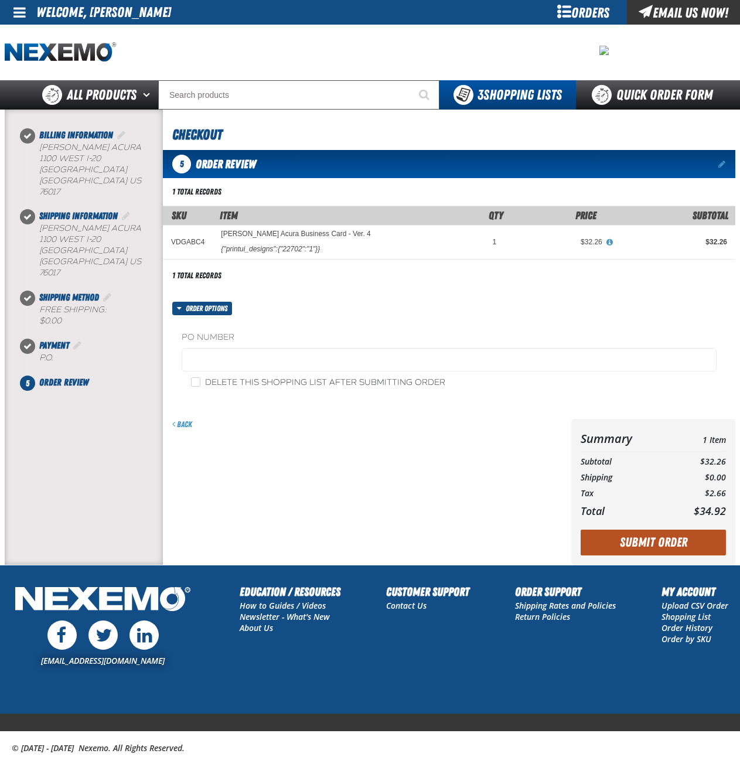
click at [647, 542] on button "Submit Order" at bounding box center [653, 543] width 145 height 26
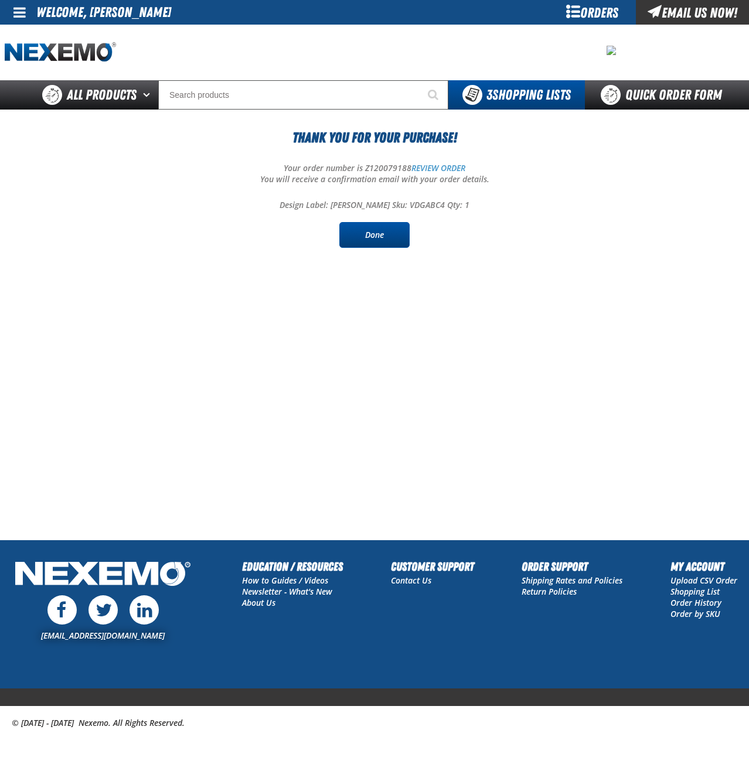
click at [379, 235] on link "Done" at bounding box center [374, 235] width 70 height 26
